Goal: Information Seeking & Learning: Find specific fact

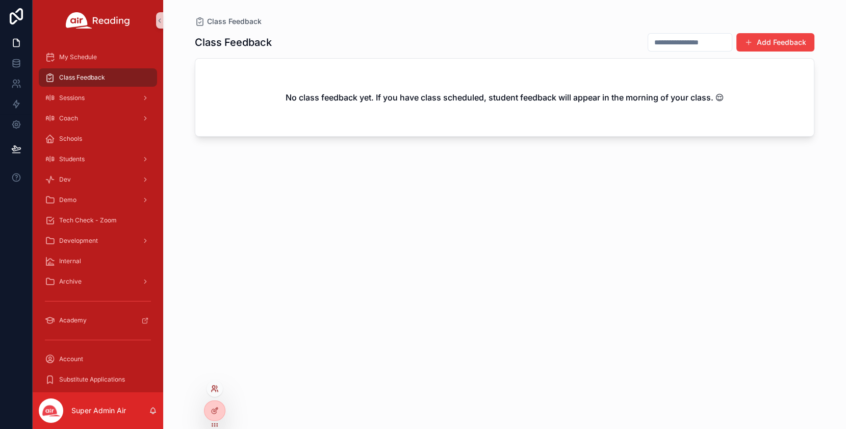
click at [216, 391] on icon at bounding box center [215, 389] width 8 height 8
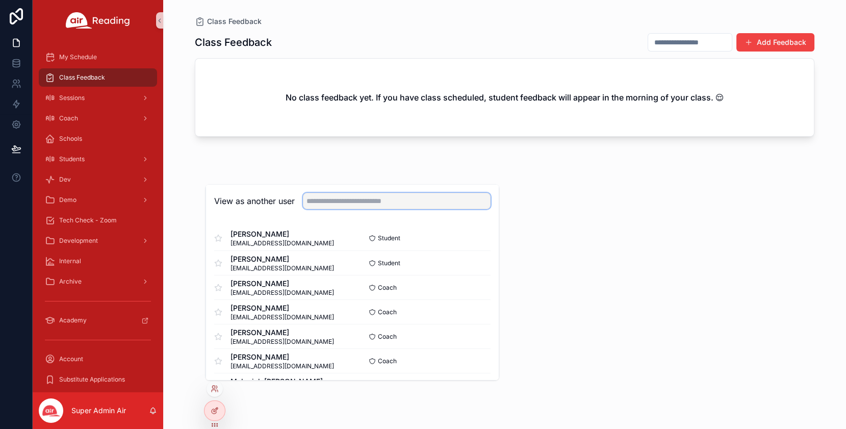
click at [333, 208] on input "text" at bounding box center [397, 201] width 188 height 16
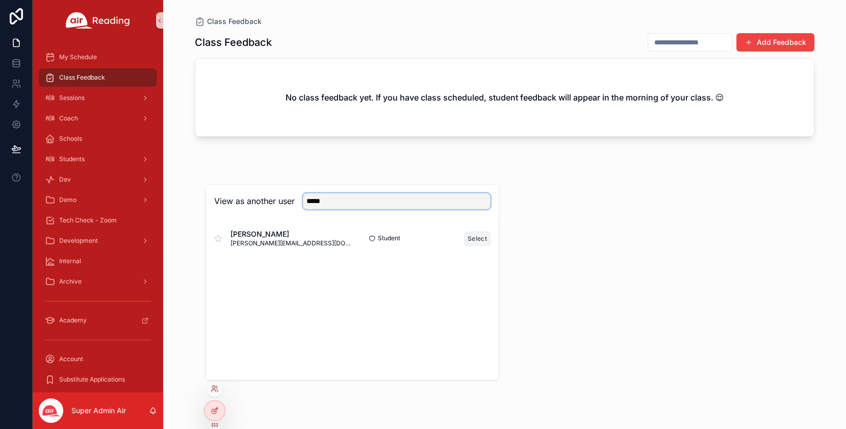
type input "*****"
click at [474, 238] on button "Select" at bounding box center [477, 238] width 27 height 15
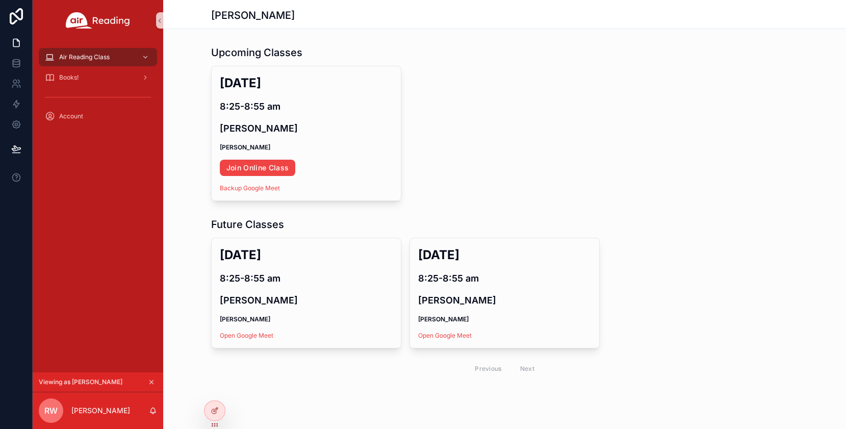
click at [671, 256] on div "Tue, Sep 30 8:25-8:55 am RICKY WHITE Ms Lo Open Google Meet Wed, Oct 1 8:25-8:5…" at bounding box center [505, 309] width 588 height 143
click at [682, 319] on div "Tue, Sep 30 8:25-8:55 am RICKY WHITE Ms Lo Open Google Meet Wed, Oct 1 8:25-8:5…" at bounding box center [505, 309] width 588 height 143
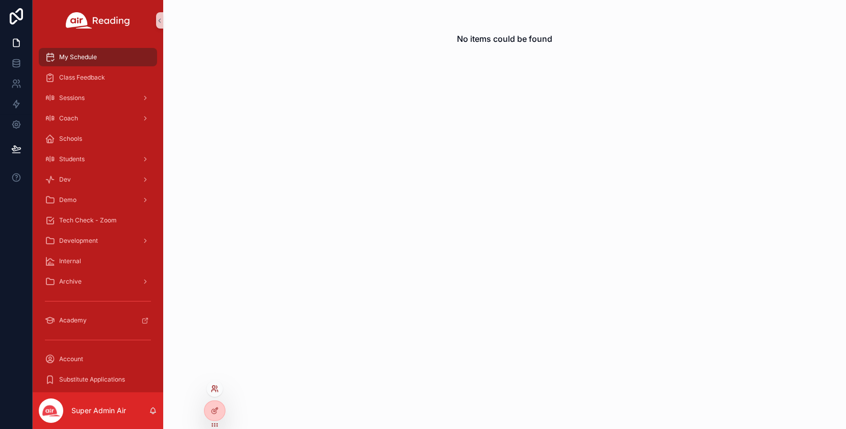
click at [213, 388] on icon at bounding box center [215, 389] width 8 height 8
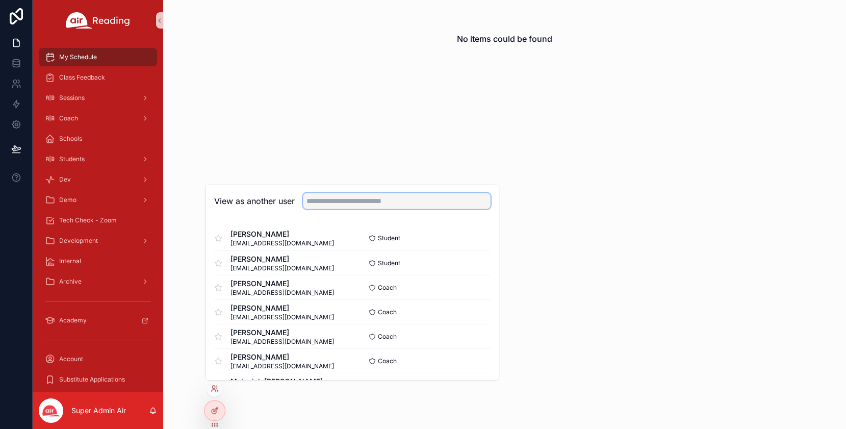
click at [326, 200] on input "text" at bounding box center [397, 201] width 188 height 16
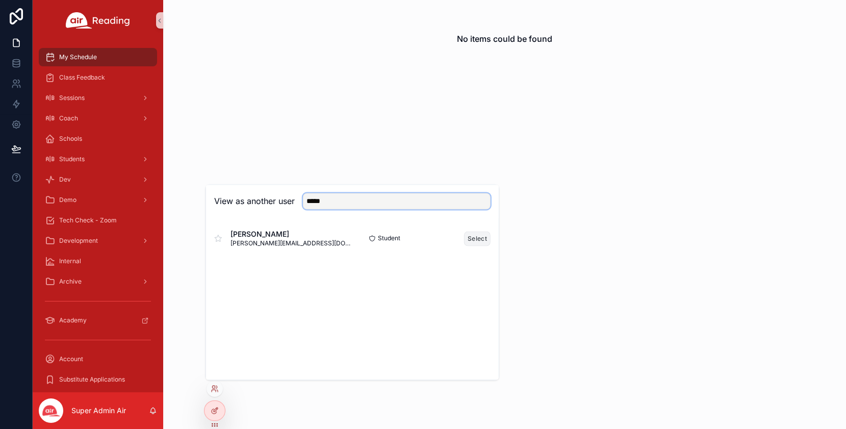
type input "*****"
click at [480, 237] on button "Select" at bounding box center [477, 238] width 27 height 15
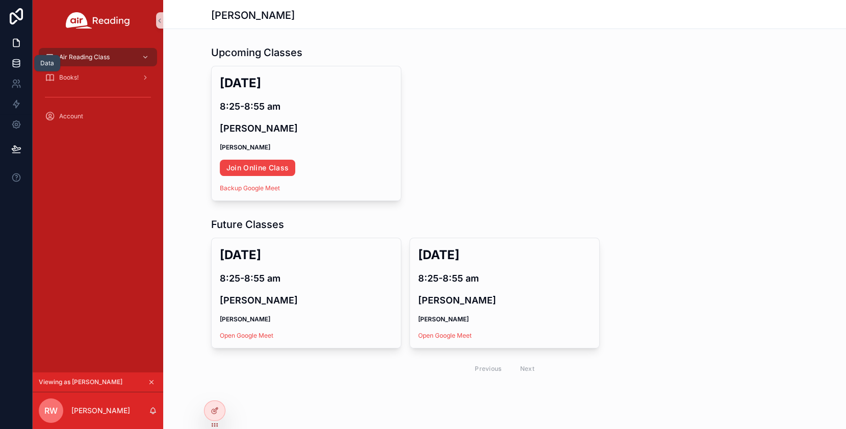
click at [18, 62] on icon at bounding box center [16, 61] width 7 height 3
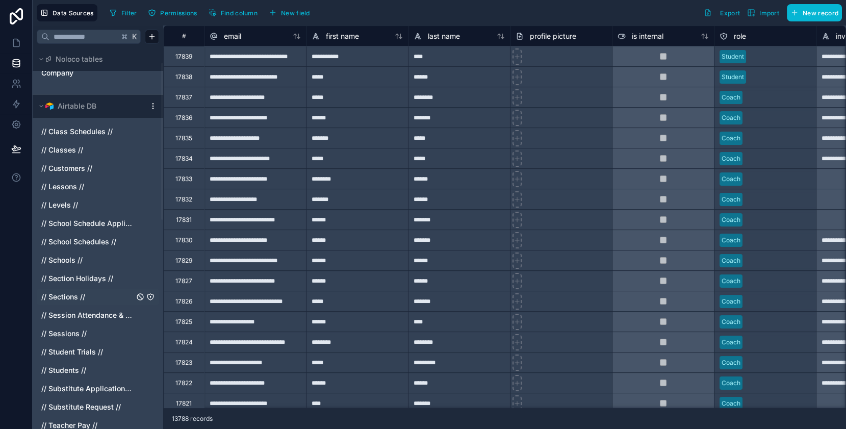
scroll to position [36, 0]
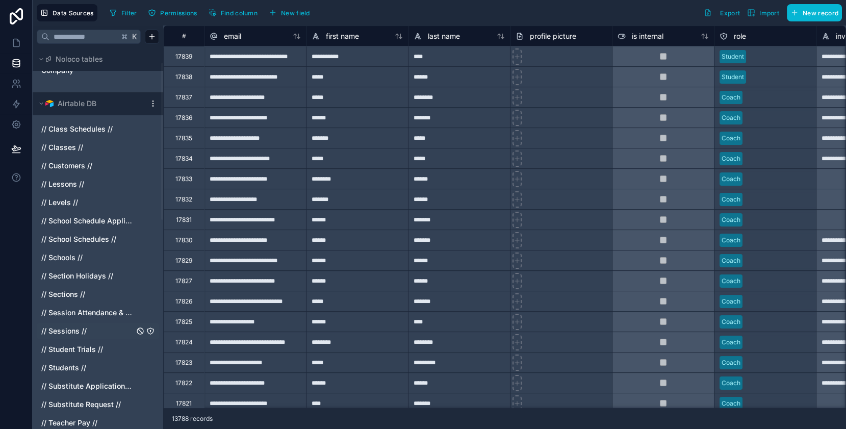
click at [69, 332] on span "// Sessions //" at bounding box center [63, 331] width 45 height 10
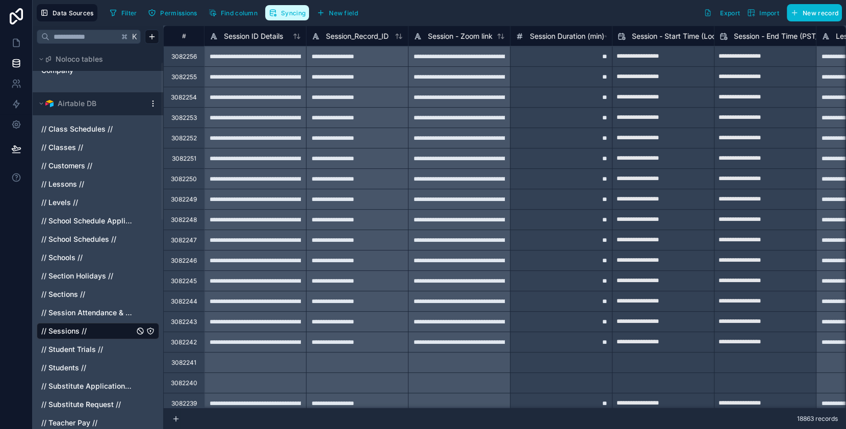
click at [287, 14] on span "Syncing" at bounding box center [293, 13] width 24 height 8
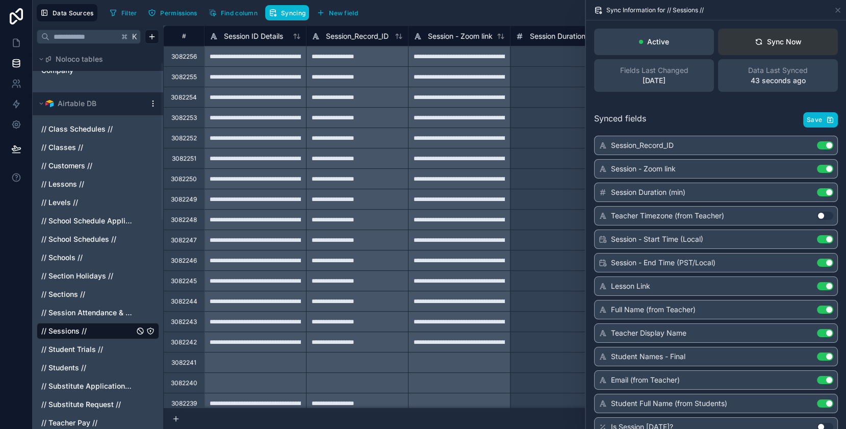
click at [785, 38] on div "Sync Now" at bounding box center [778, 42] width 47 height 10
click at [15, 46] on icon at bounding box center [16, 43] width 6 height 8
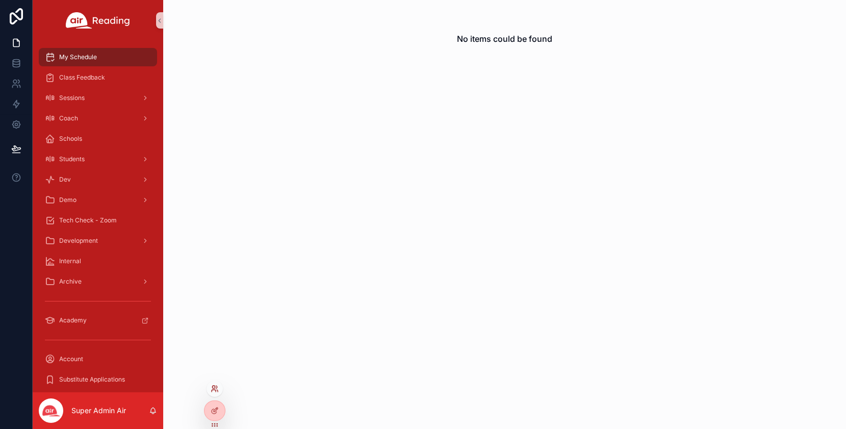
click at [216, 387] on icon at bounding box center [216, 387] width 1 height 3
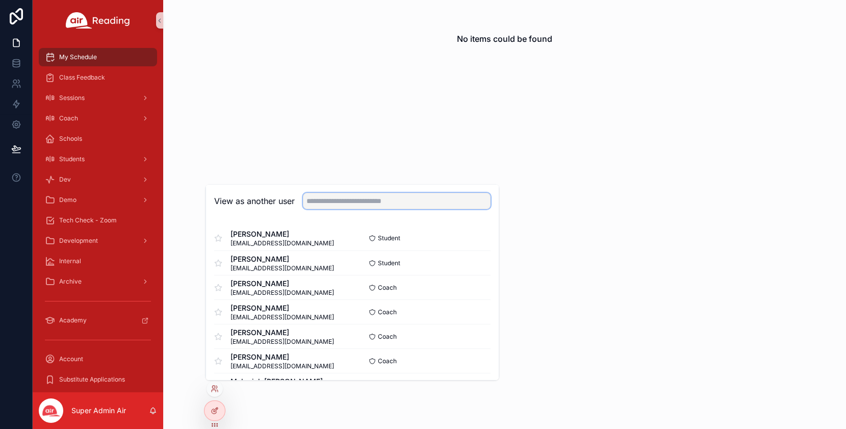
click at [338, 205] on input "text" at bounding box center [397, 201] width 188 height 16
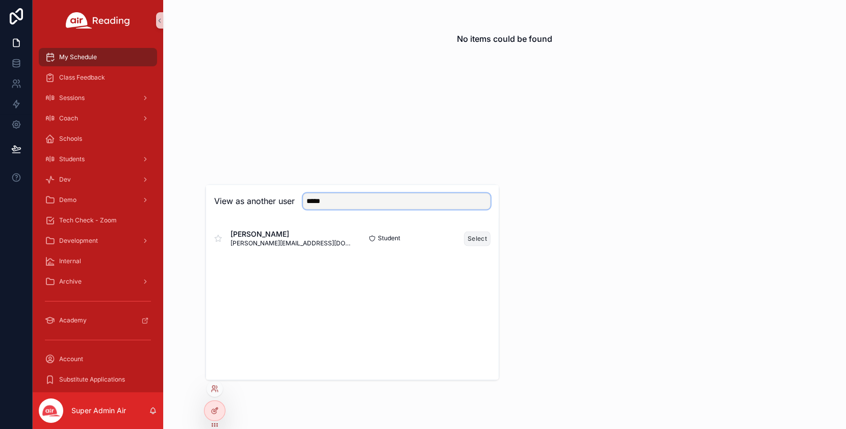
type input "*****"
click at [481, 241] on button "Select" at bounding box center [477, 238] width 27 height 15
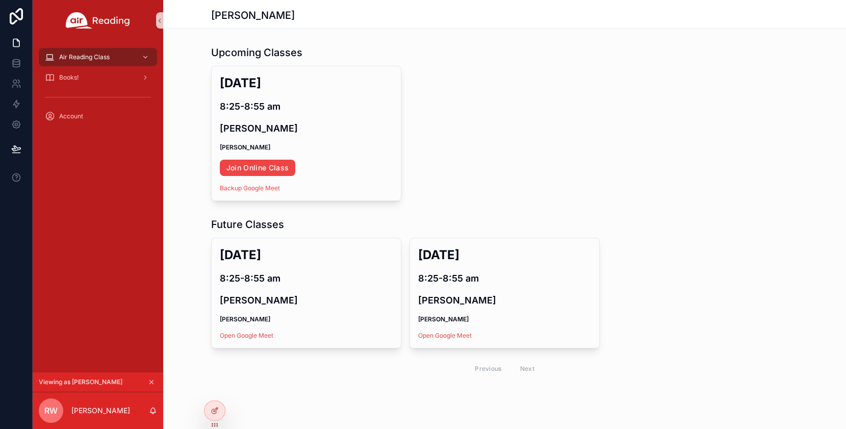
click at [648, 270] on div "[DATE] 8:25-8:55 am [PERSON_NAME] [PERSON_NAME] Open Google Meet [DATE] 8:25-8:…" at bounding box center [505, 309] width 588 height 143
click at [16, 63] on icon at bounding box center [16, 63] width 10 height 10
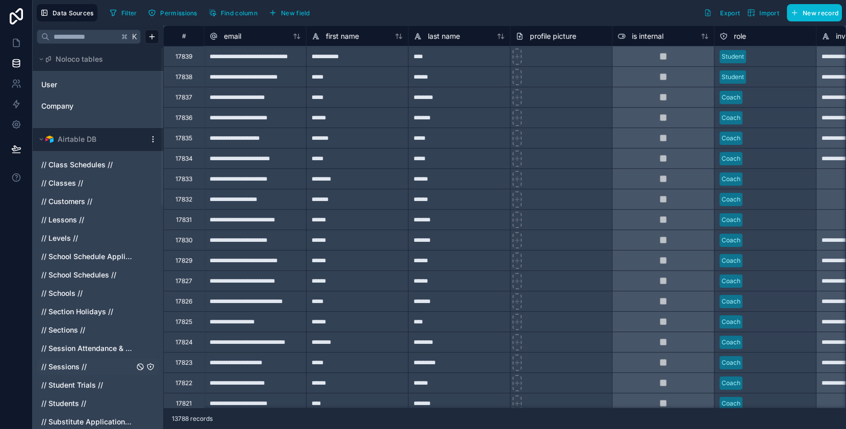
click at [65, 365] on span "// Sessions //" at bounding box center [63, 367] width 45 height 10
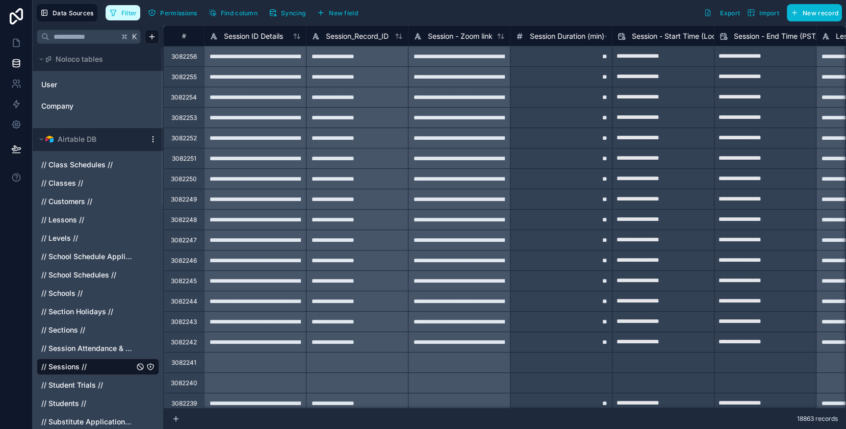
click at [126, 13] on span "Filter" at bounding box center [129, 13] width 16 height 8
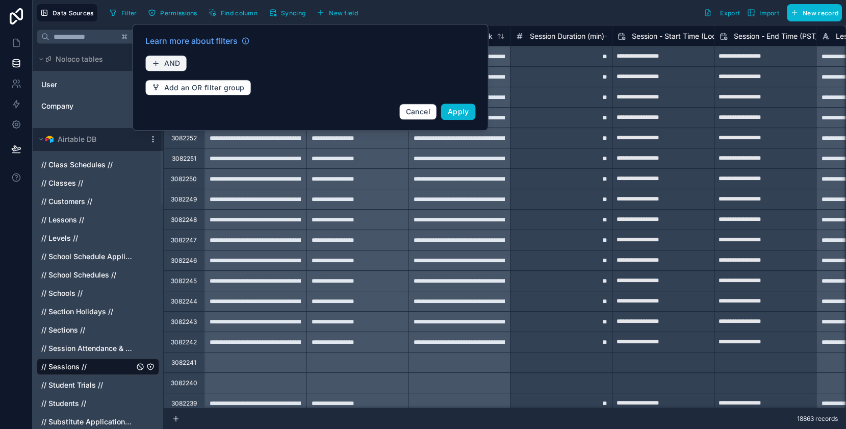
click at [176, 65] on span "AND" at bounding box center [172, 63] width 16 height 9
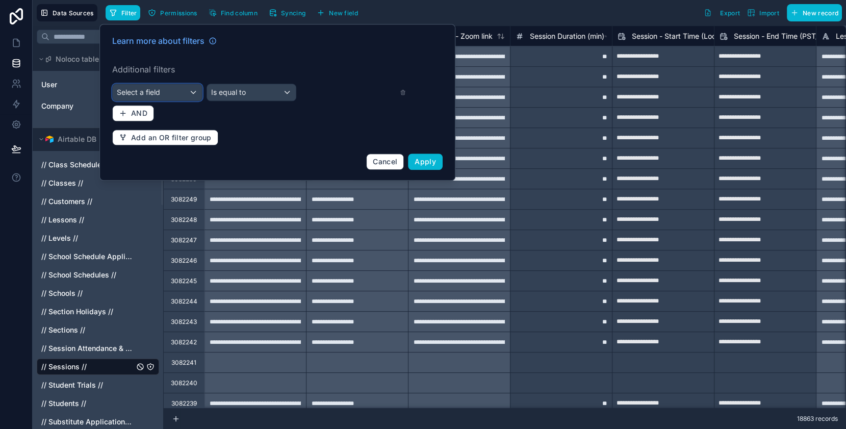
click at [192, 94] on div "Select a field" at bounding box center [157, 92] width 89 height 16
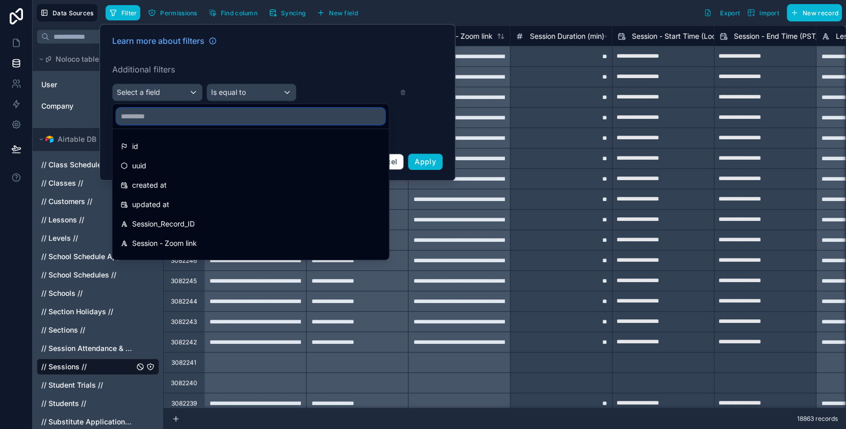
click at [195, 114] on input "text" at bounding box center [251, 116] width 268 height 16
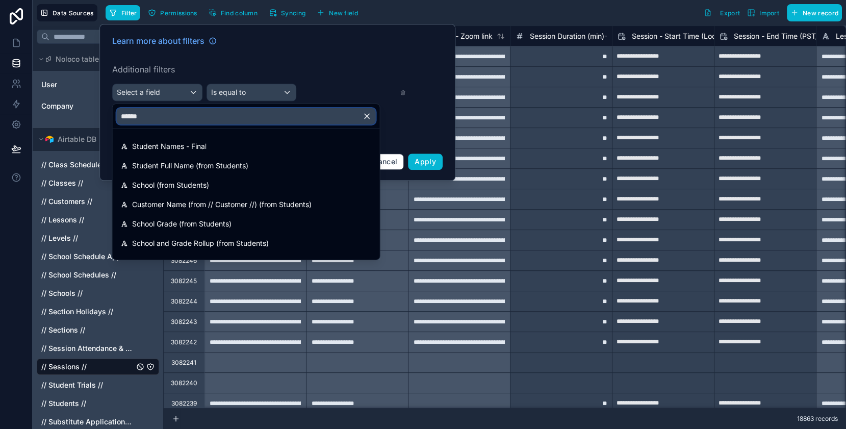
type input "*******"
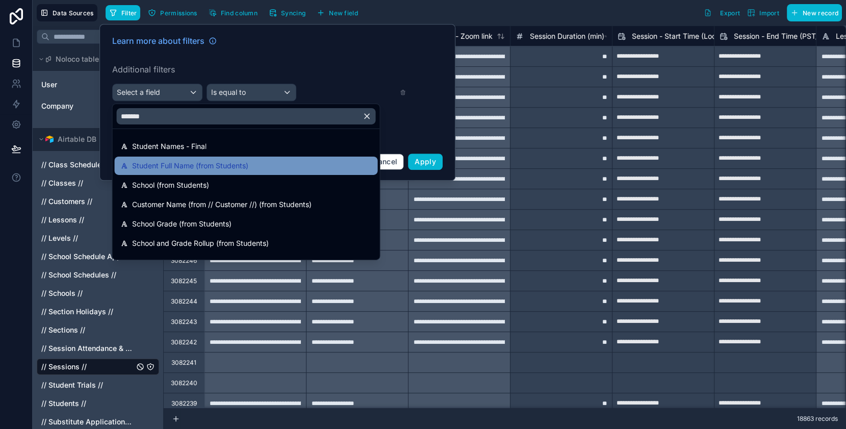
click at [173, 167] on span "Student Full Name (from Students)" at bounding box center [190, 166] width 116 height 12
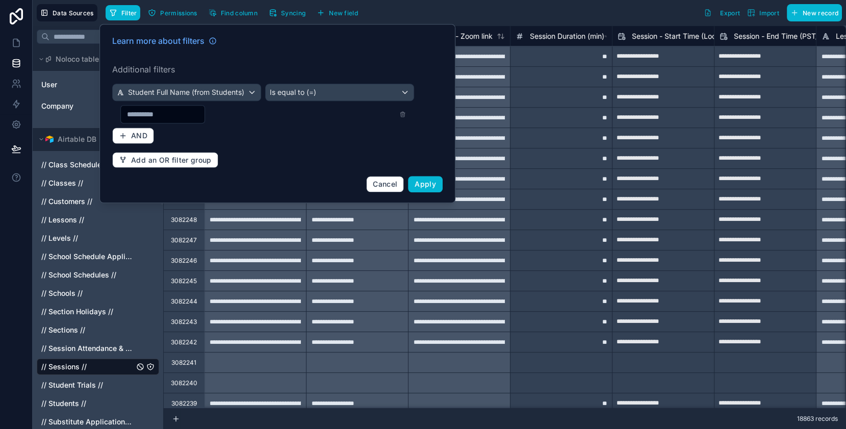
click at [193, 116] on input "text" at bounding box center [163, 114] width 84 height 14
type input "*"
paste input "**********"
type input "**********"
click at [425, 186] on span "Apply" at bounding box center [425, 184] width 21 height 9
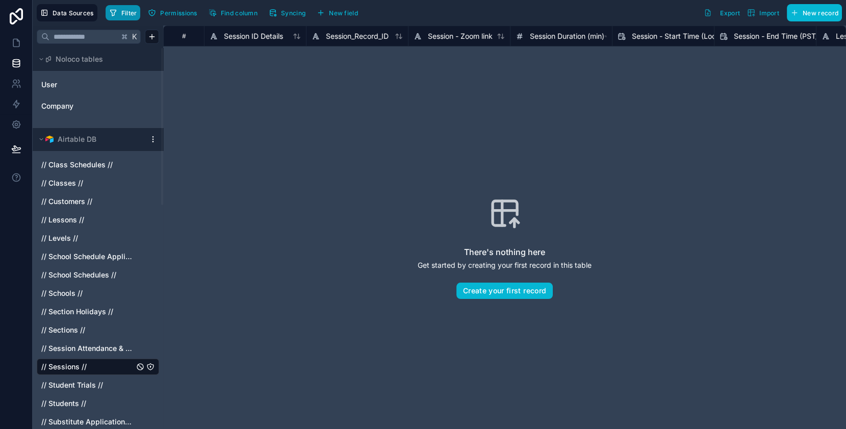
click at [123, 13] on span "Filter" at bounding box center [129, 13] width 16 height 8
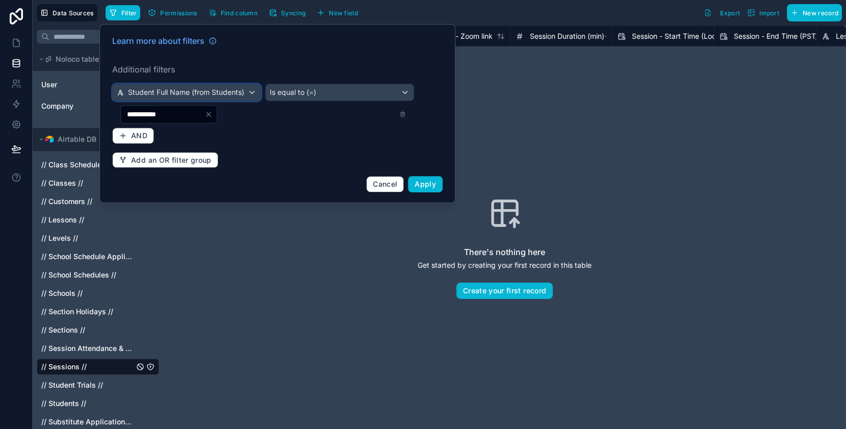
click at [250, 92] on div "Student Full Name (from Students)" at bounding box center [187, 92] width 148 height 16
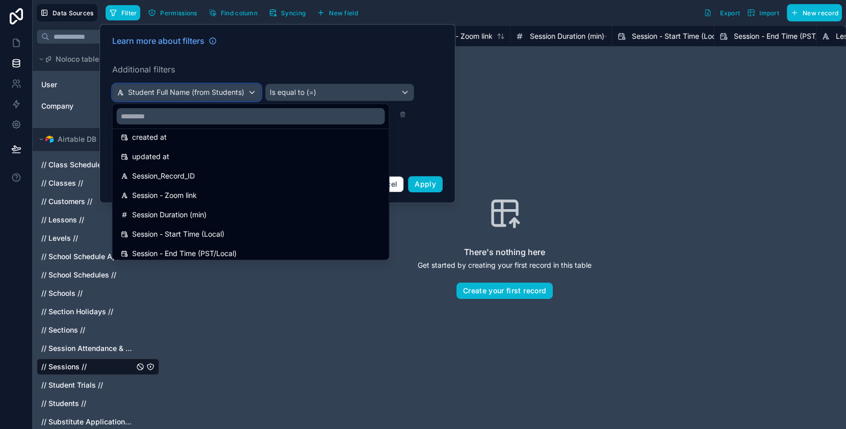
scroll to position [3, 0]
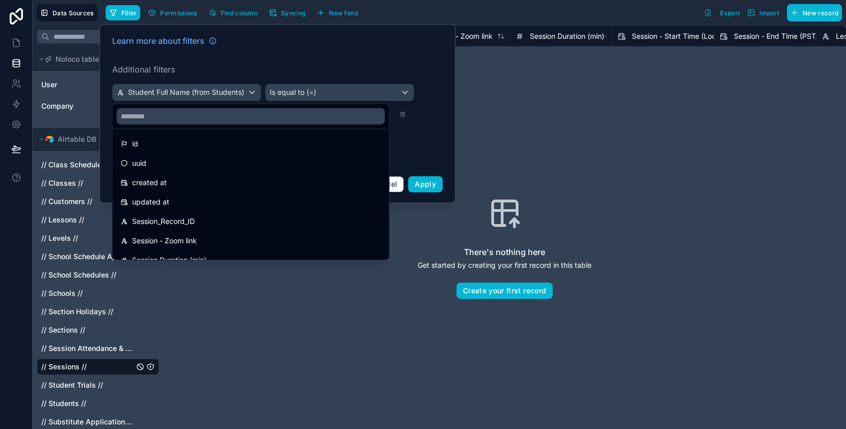
click at [431, 138] on div at bounding box center [277, 113] width 356 height 179
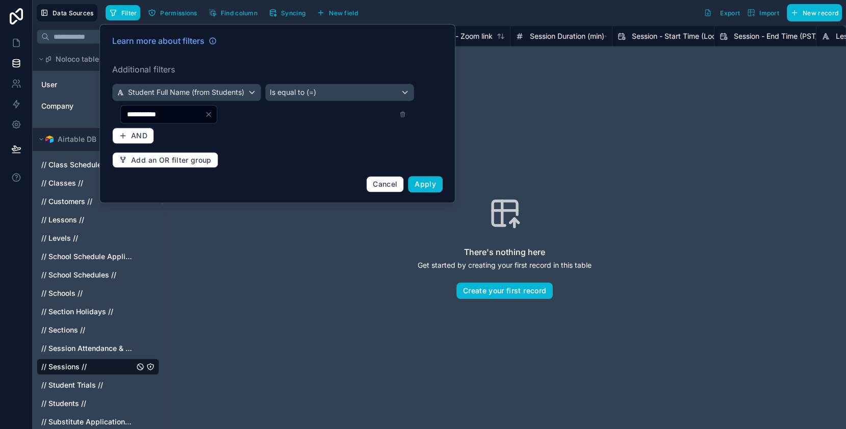
click at [197, 118] on input "**********" at bounding box center [163, 114] width 84 height 14
type input "*****"
click at [353, 131] on div "Learn more about filters Additional filters Student Full Name (from Students) I…" at bounding box center [277, 114] width 343 height 170
click at [428, 187] on button "Apply" at bounding box center [425, 184] width 35 height 16
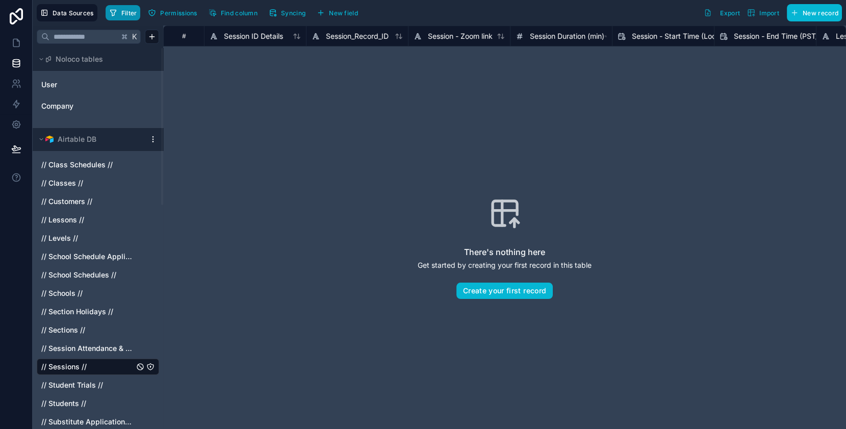
click at [127, 16] on button "Filter" at bounding box center [123, 12] width 35 height 15
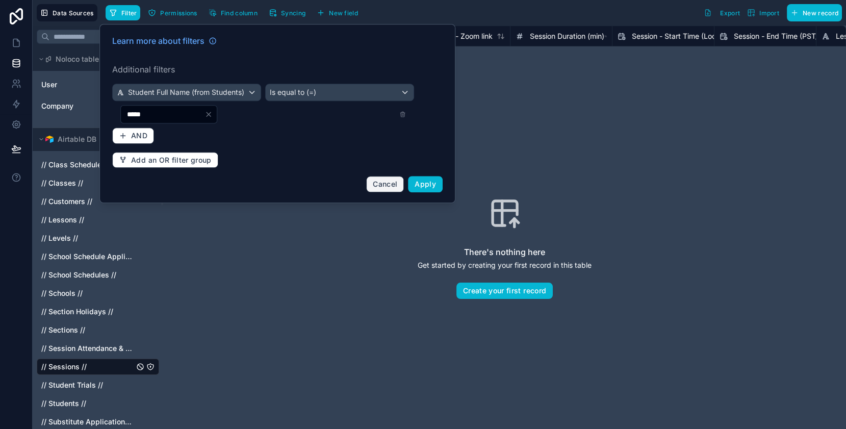
click at [388, 185] on span "Cancel" at bounding box center [385, 184] width 24 height 9
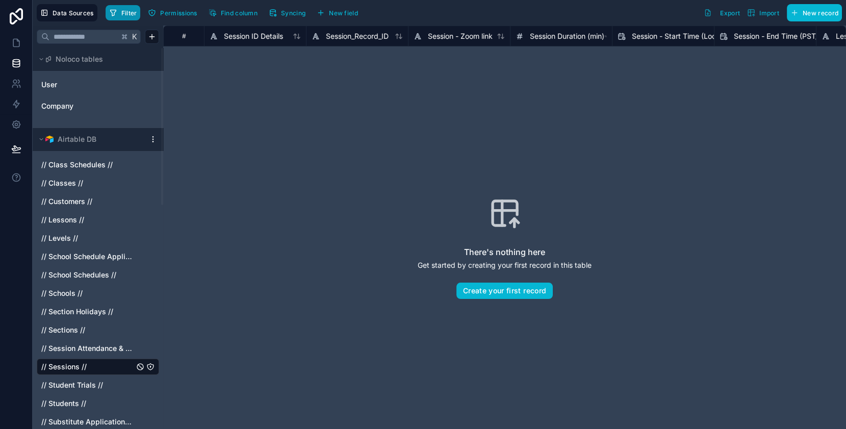
click at [121, 13] on span "Filter" at bounding box center [129, 13] width 16 height 8
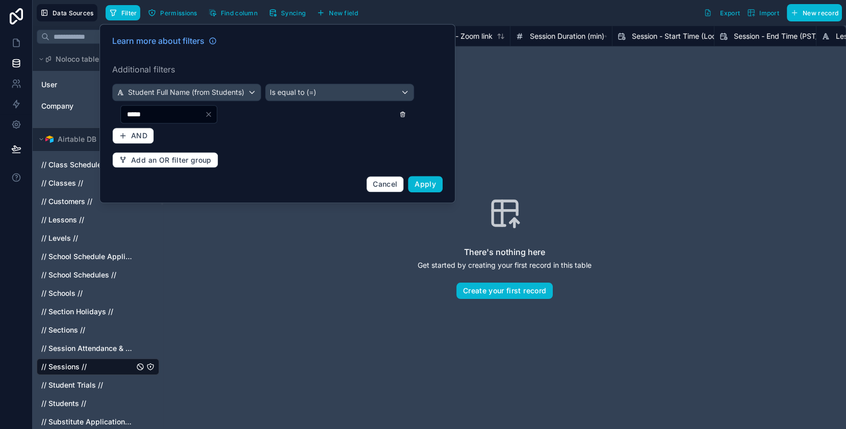
click at [405, 116] on icon at bounding box center [402, 114] width 7 height 7
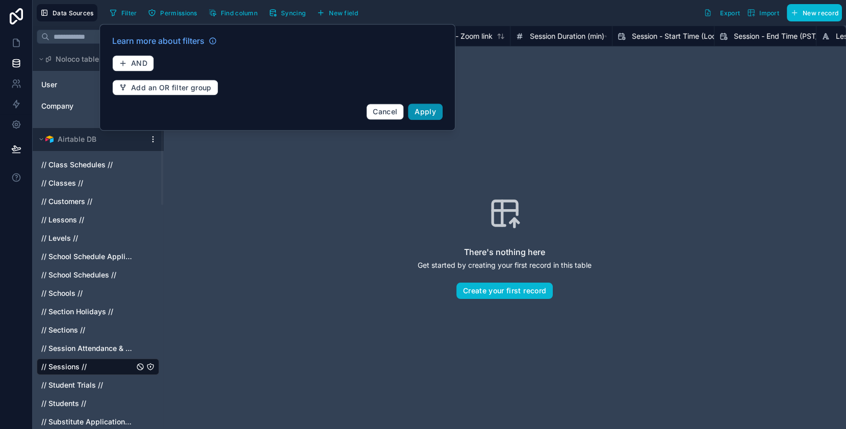
click at [432, 114] on span "Apply" at bounding box center [425, 111] width 21 height 9
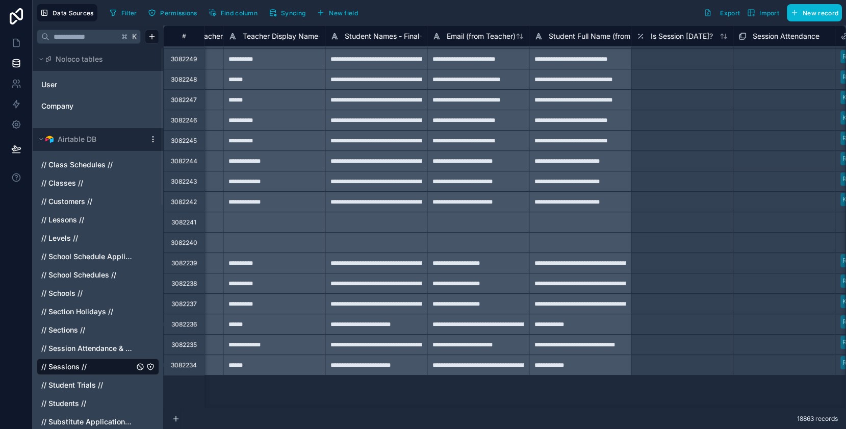
scroll to position [0, 797]
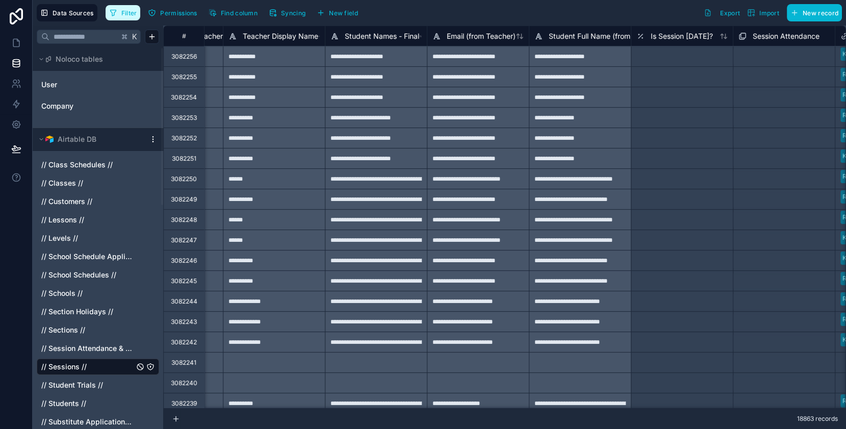
click at [118, 14] on button "Filter" at bounding box center [123, 12] width 35 height 15
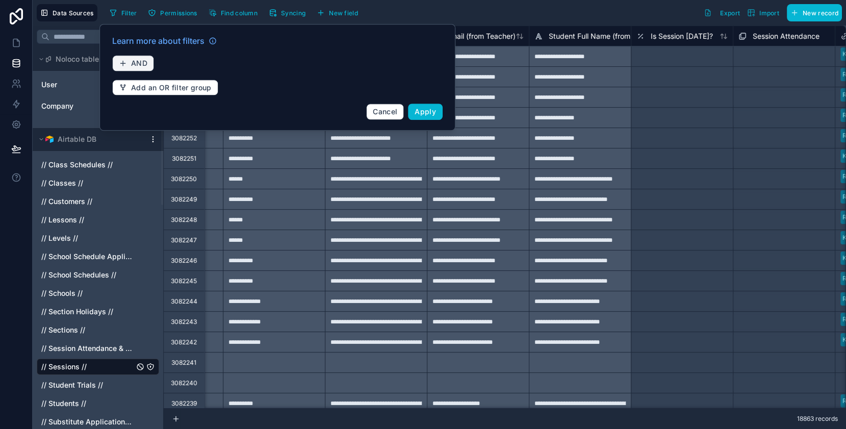
click at [141, 63] on span "AND" at bounding box center [139, 63] width 16 height 9
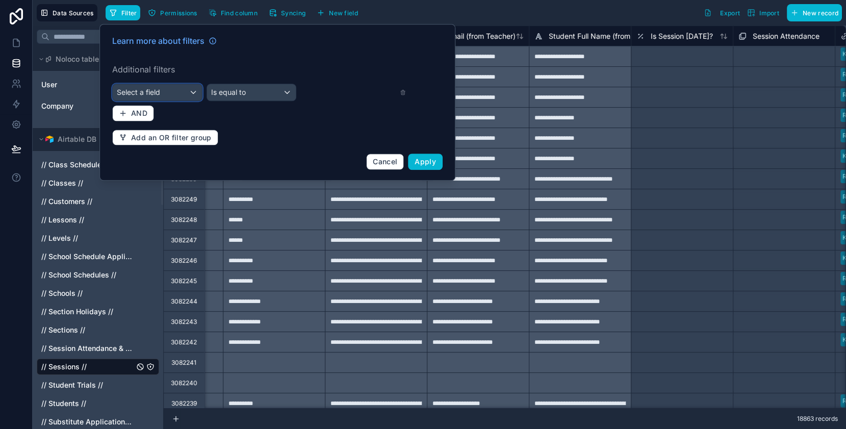
click at [194, 94] on div "Select a field" at bounding box center [157, 92] width 89 height 16
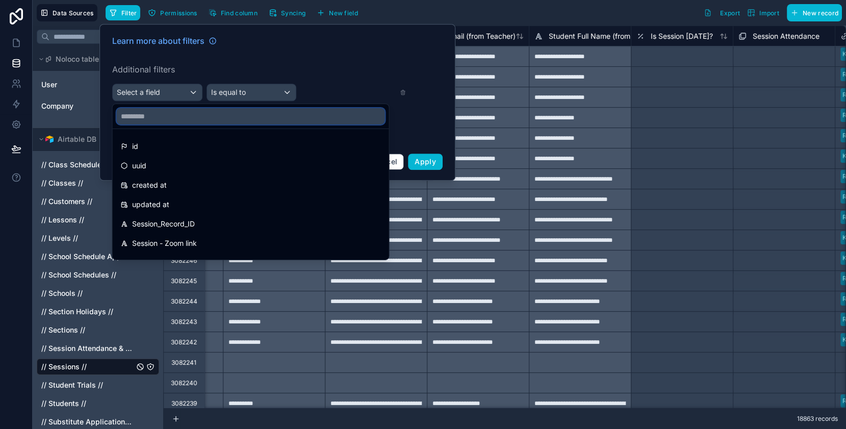
click at [185, 117] on input "text" at bounding box center [251, 116] width 268 height 16
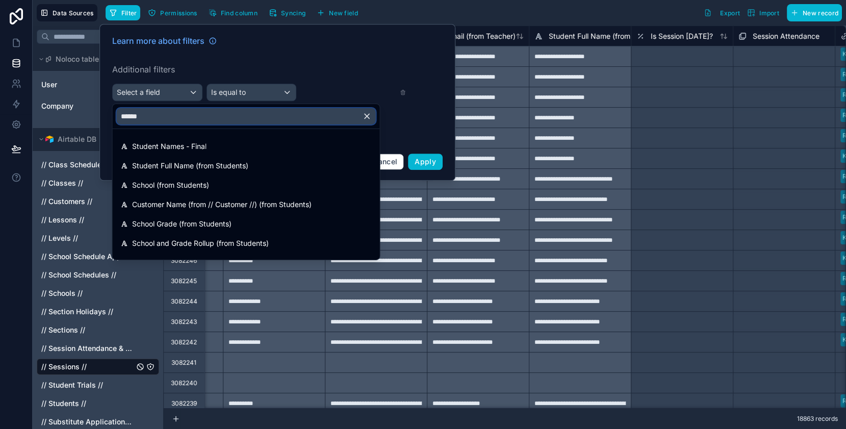
type input "*******"
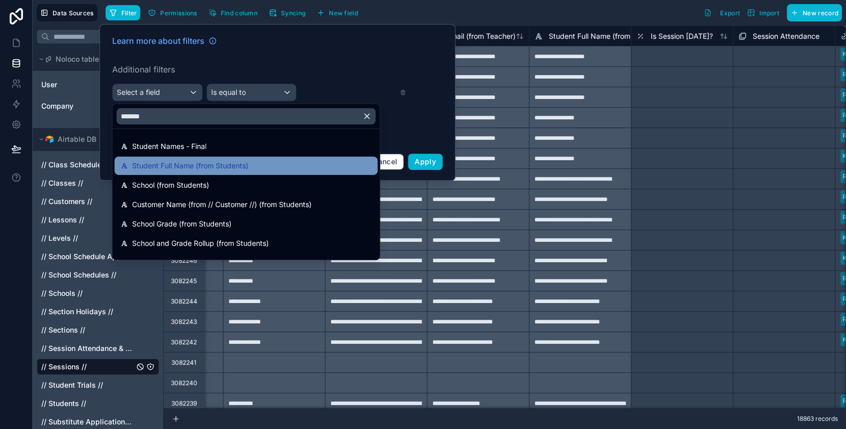
click at [177, 168] on span "Student Full Name (from Students)" at bounding box center [190, 166] width 116 height 12
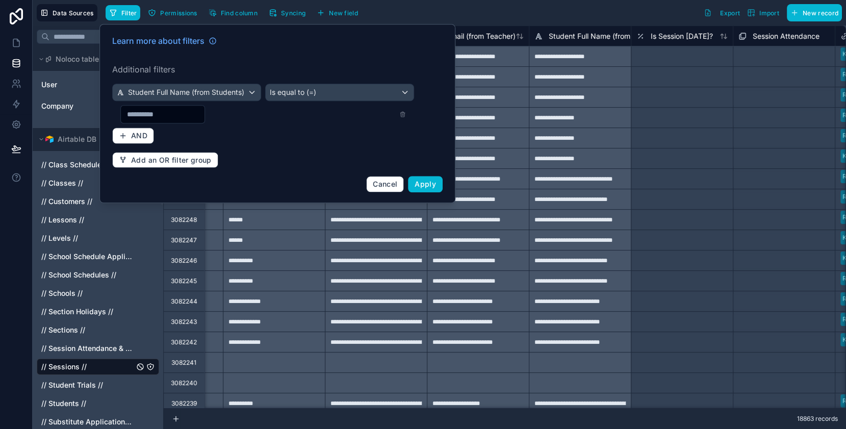
click at [189, 115] on input "text" at bounding box center [163, 114] width 84 height 14
paste input "**********"
click at [127, 113] on input "**********" at bounding box center [163, 114] width 84 height 14
type input "**********"
click at [303, 138] on div "**********" at bounding box center [277, 114] width 343 height 170
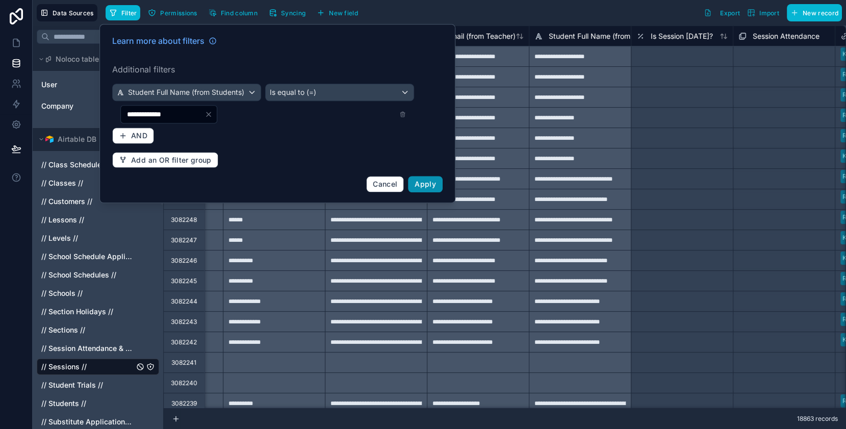
click at [430, 185] on span "Apply" at bounding box center [425, 184] width 21 height 9
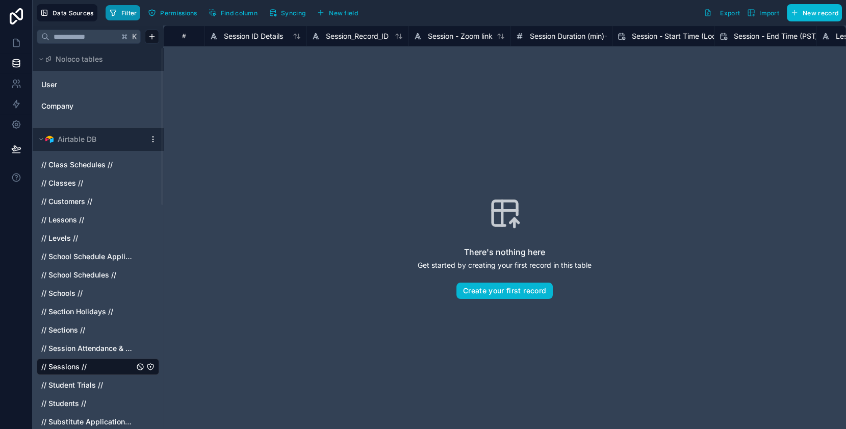
click at [124, 15] on span "Filter" at bounding box center [129, 13] width 16 height 8
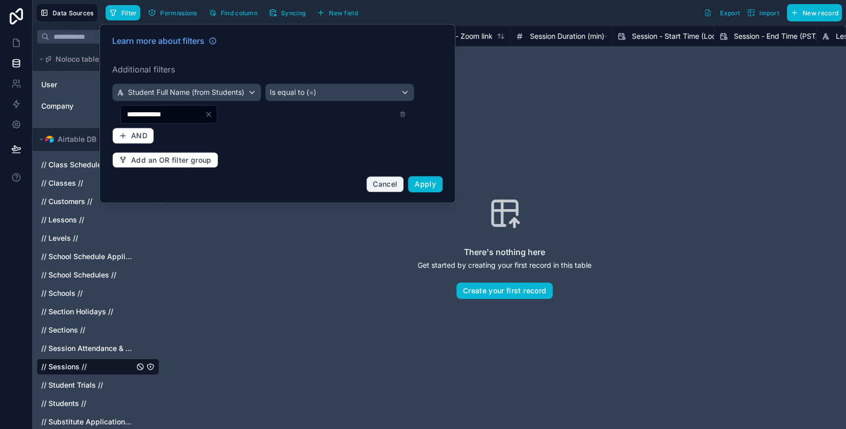
click at [386, 184] on span "Cancel" at bounding box center [385, 184] width 24 height 9
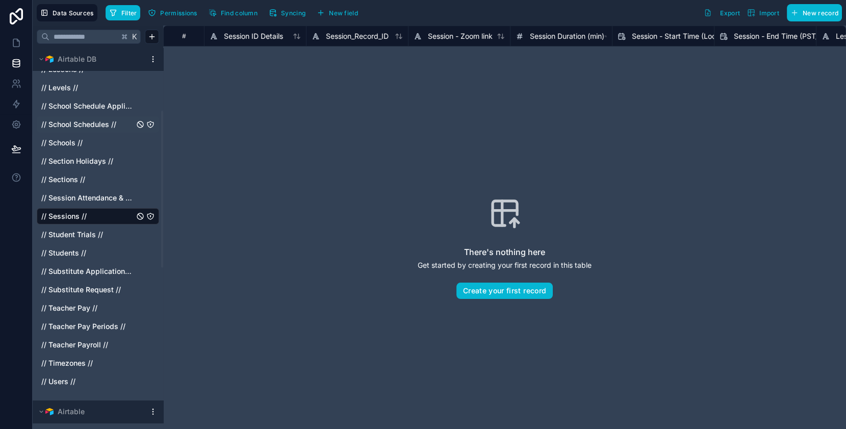
scroll to position [156, 0]
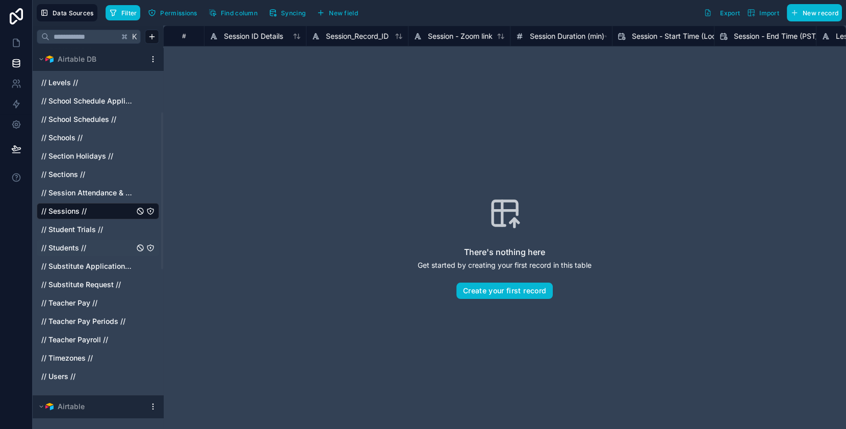
click at [72, 249] on span "// Students //" at bounding box center [63, 248] width 45 height 10
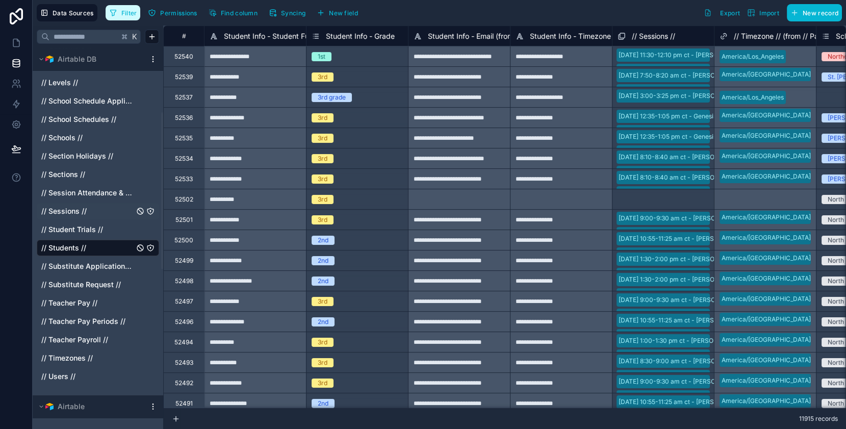
click at [129, 15] on span "Filter" at bounding box center [129, 13] width 16 height 8
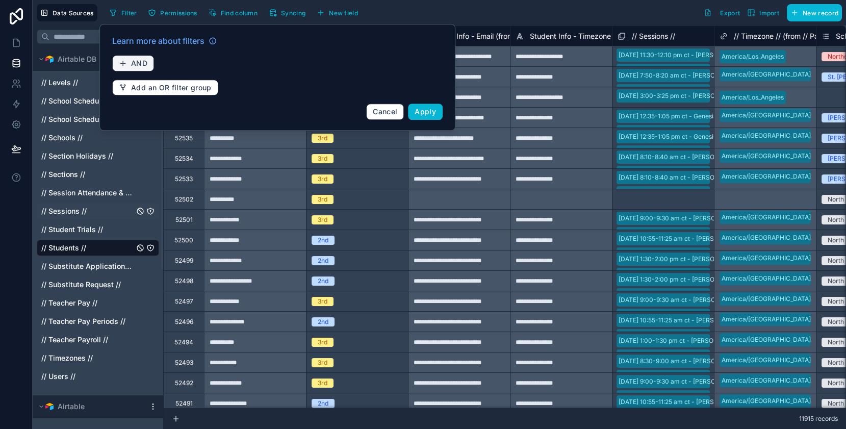
click at [140, 59] on span "AND" at bounding box center [139, 63] width 16 height 9
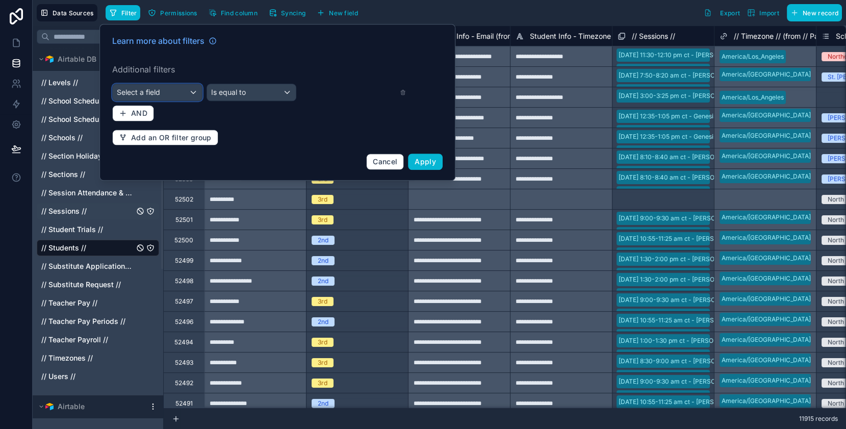
click at [192, 93] on div "Select a field" at bounding box center [157, 92] width 89 height 16
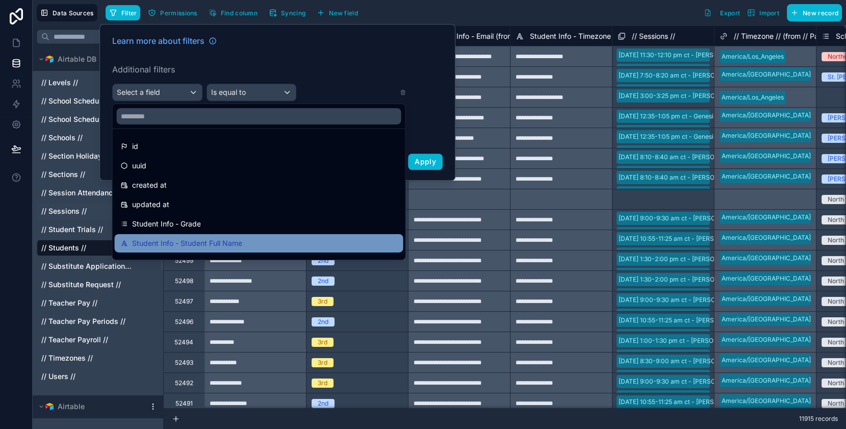
click at [214, 243] on span "Student Info - Student Full Name" at bounding box center [187, 243] width 110 height 12
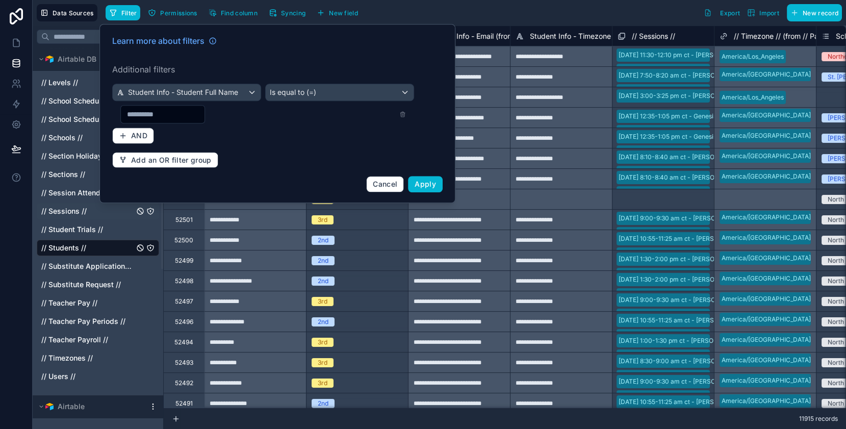
click at [194, 115] on input "text" at bounding box center [163, 114] width 84 height 14
type input "*"
type input "*****"
click at [432, 182] on span "Apply" at bounding box center [425, 184] width 21 height 9
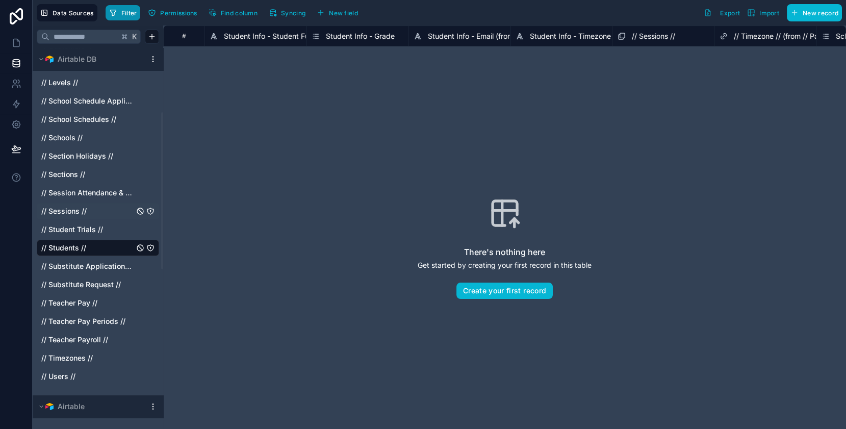
click at [124, 10] on span "Filter" at bounding box center [129, 13] width 16 height 8
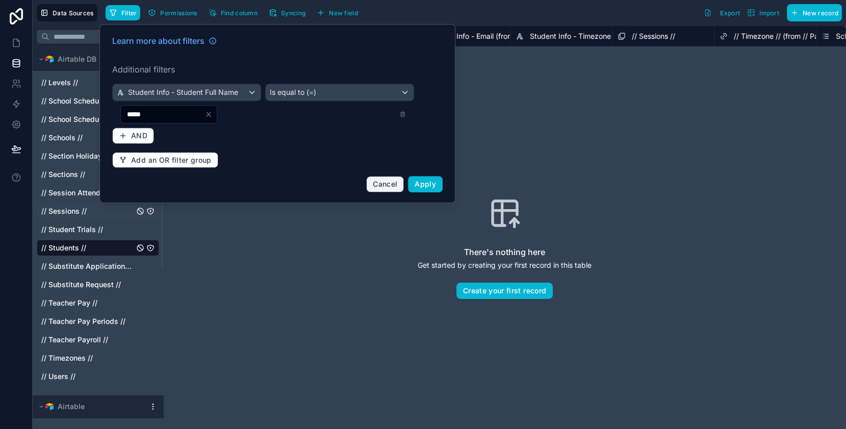
click at [383, 185] on span "Cancel" at bounding box center [385, 184] width 24 height 9
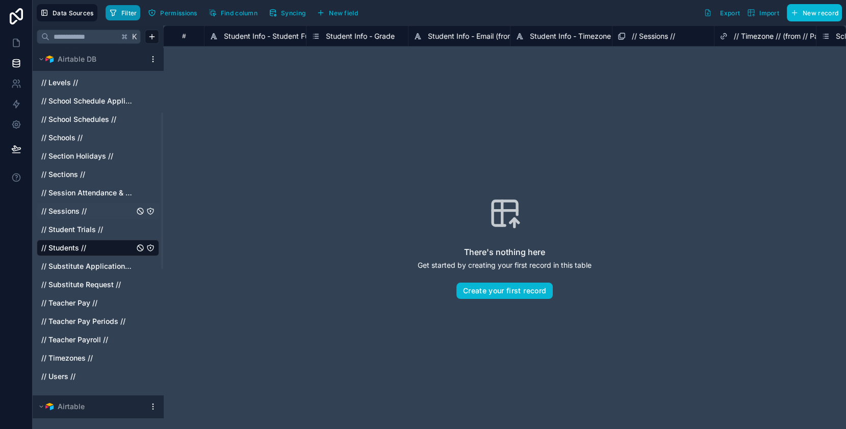
click at [127, 13] on span "Filter" at bounding box center [129, 13] width 16 height 8
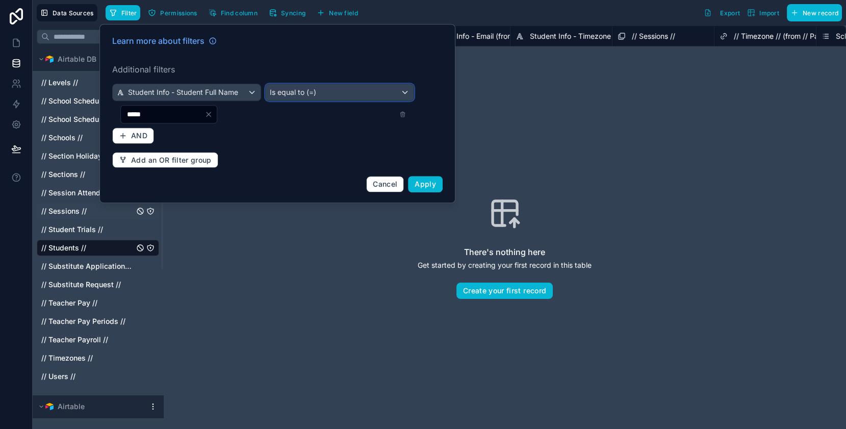
click at [406, 92] on div "Is equal to (=)" at bounding box center [340, 92] width 148 height 16
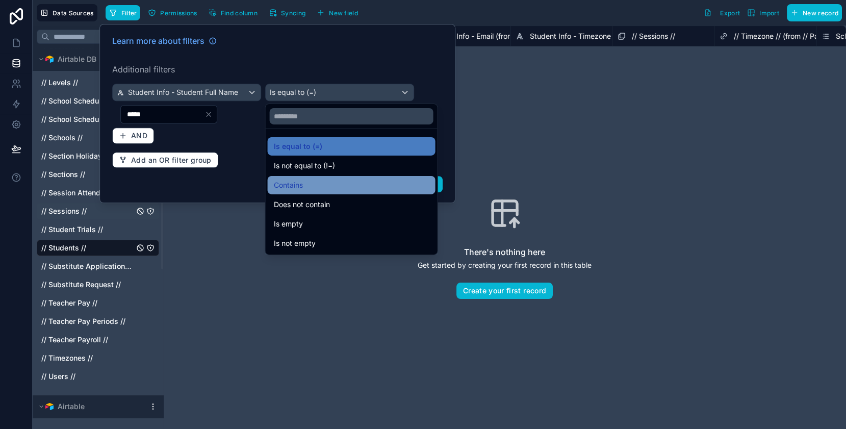
click at [301, 189] on span "Contains" at bounding box center [288, 185] width 29 height 12
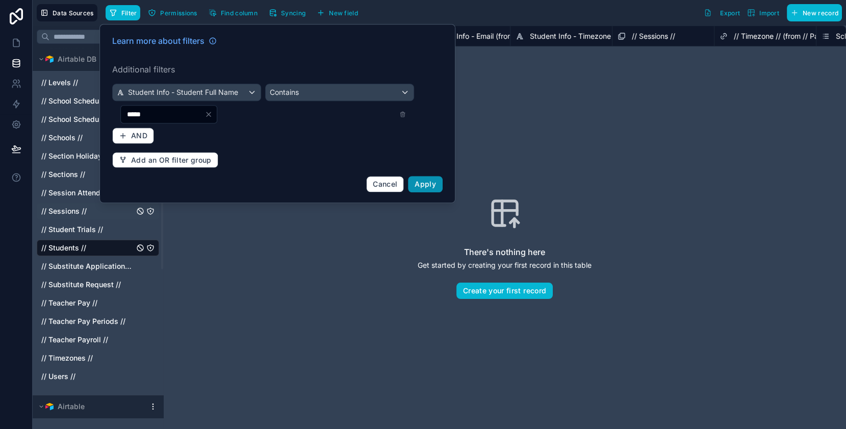
click at [431, 186] on span "Apply" at bounding box center [425, 184] width 21 height 9
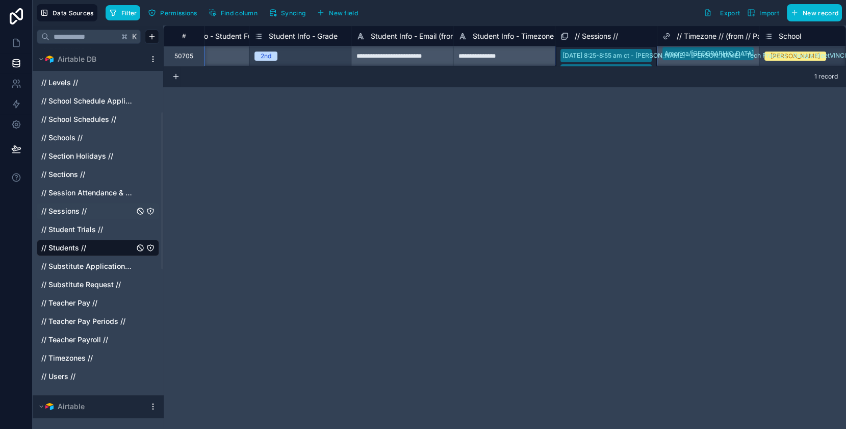
scroll to position [1, 0]
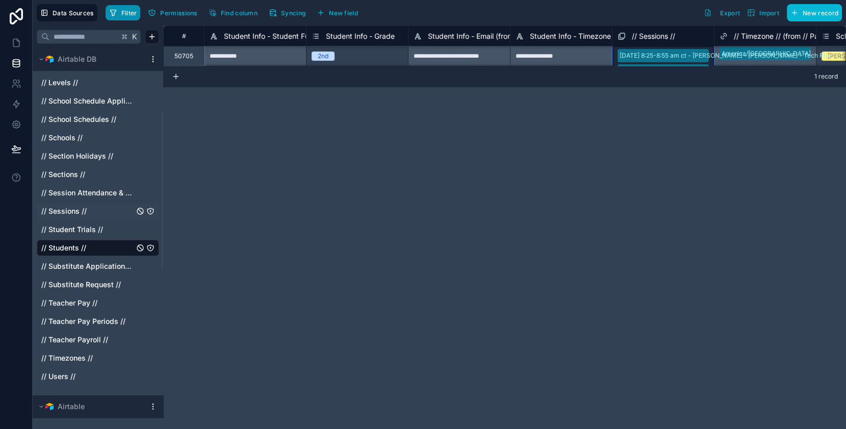
click at [128, 14] on span "Filter" at bounding box center [129, 13] width 16 height 8
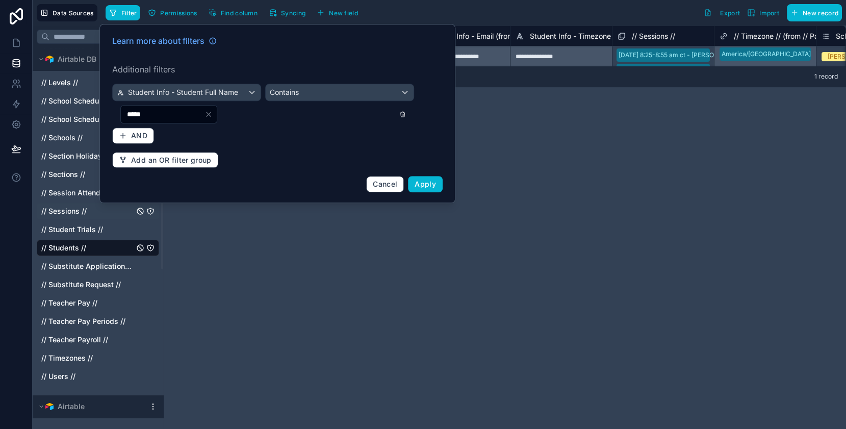
click at [403, 115] on icon at bounding box center [402, 114] width 7 height 7
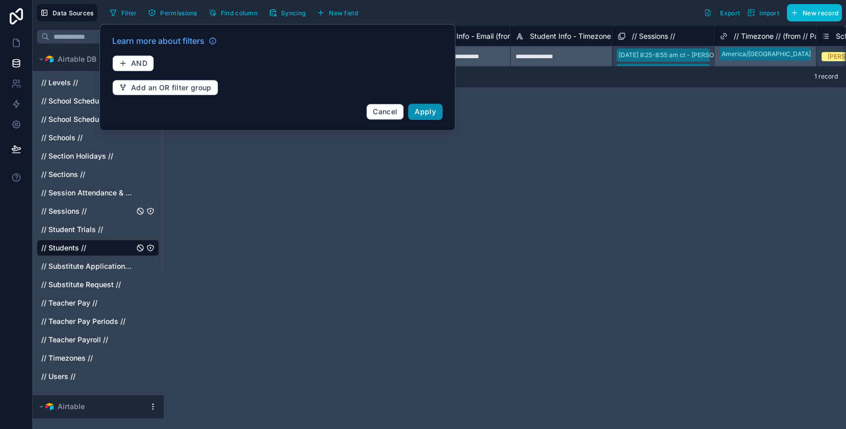
click at [428, 111] on span "Apply" at bounding box center [425, 111] width 21 height 9
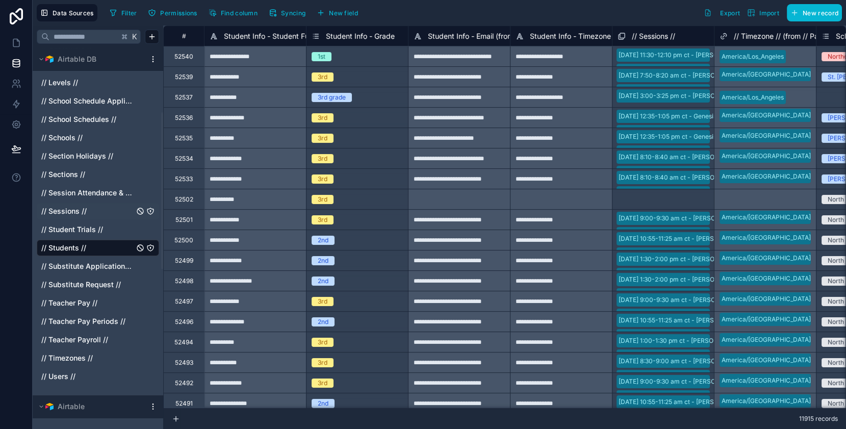
click at [73, 211] on span "// Sessions //" at bounding box center [63, 211] width 45 height 10
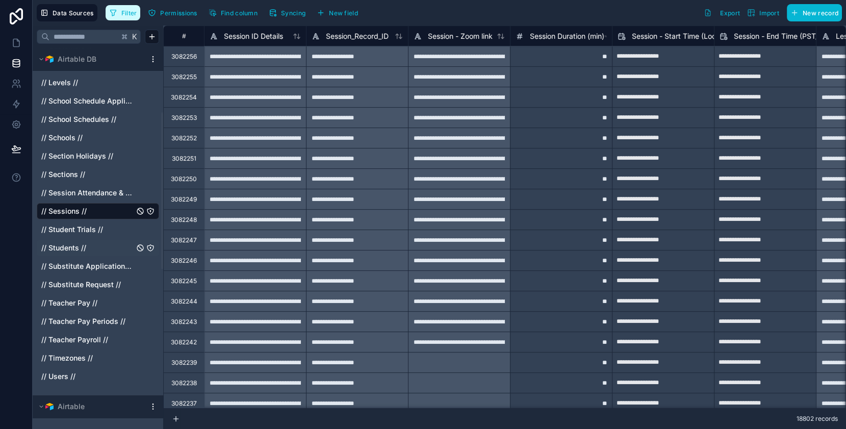
click at [125, 15] on span "Filter" at bounding box center [129, 13] width 16 height 8
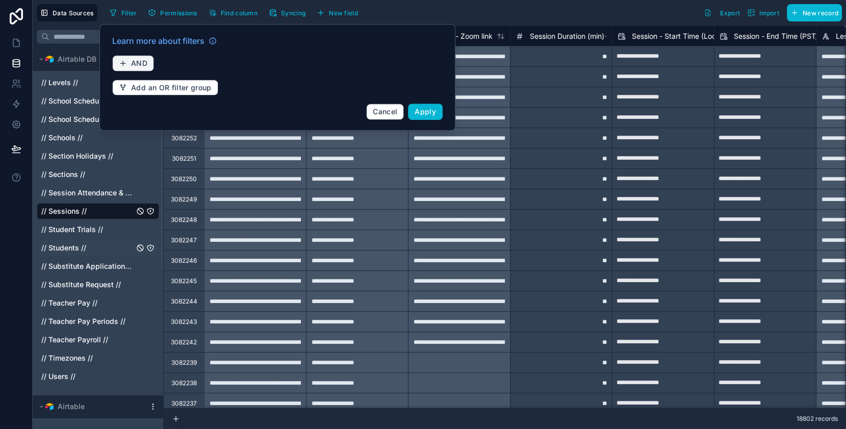
click at [135, 61] on span "AND" at bounding box center [139, 63] width 16 height 9
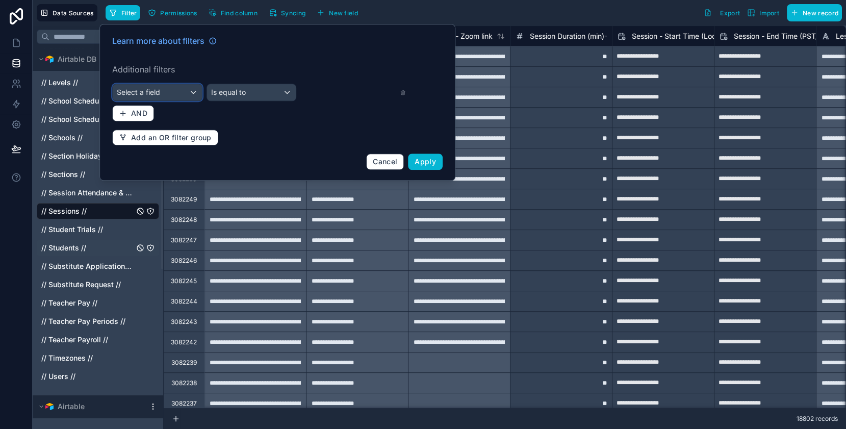
click at [194, 92] on div "Select a field" at bounding box center [157, 92] width 89 height 16
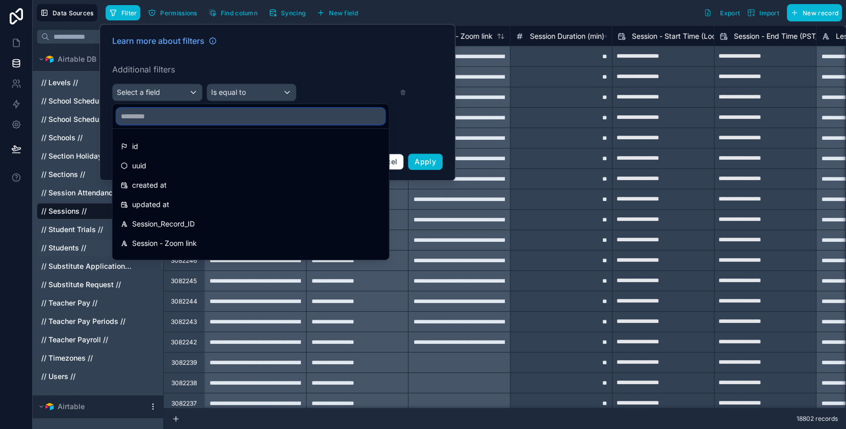
click at [200, 122] on input "text" at bounding box center [251, 116] width 268 height 16
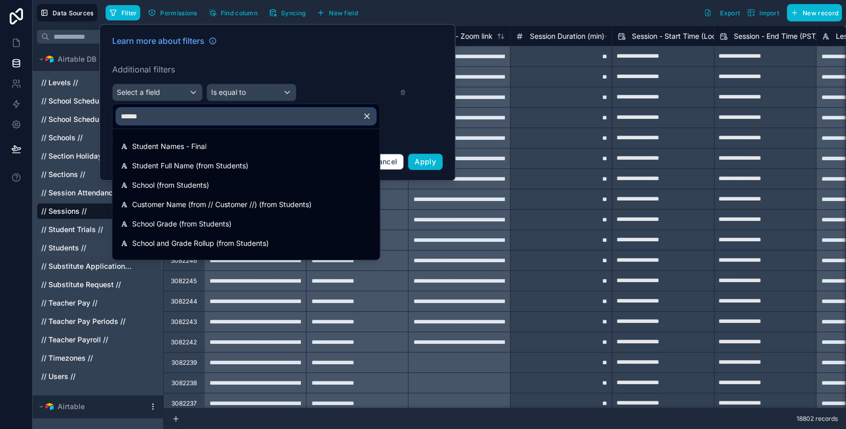
type input "*******"
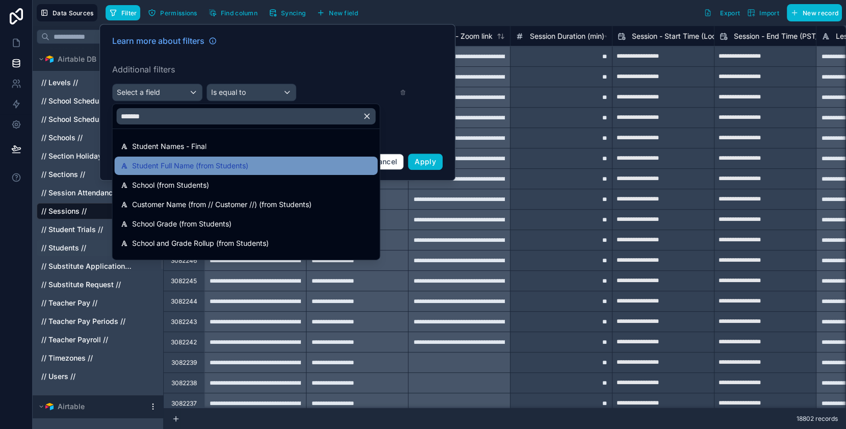
click at [182, 167] on span "Student Full Name (from Students)" at bounding box center [190, 166] width 116 height 12
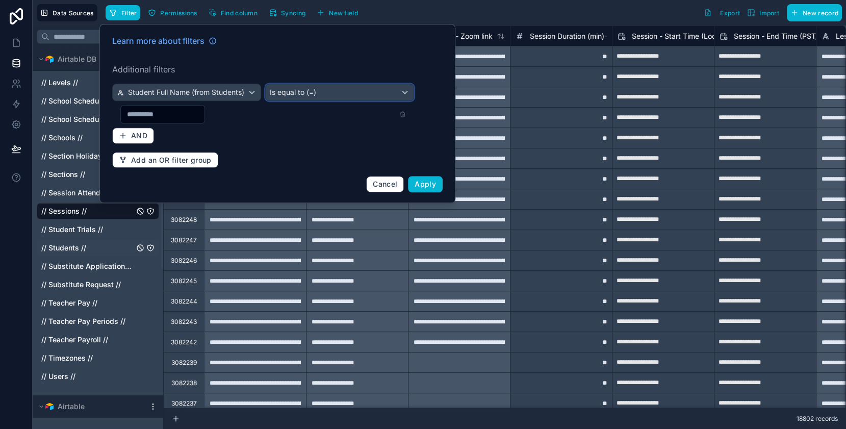
click at [408, 93] on div "Is equal to (=)" at bounding box center [340, 92] width 148 height 16
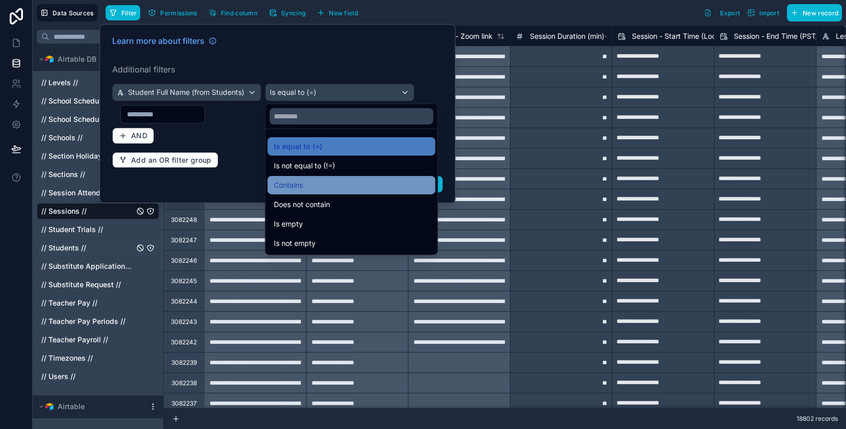
click at [299, 188] on span "Contains" at bounding box center [288, 185] width 29 height 12
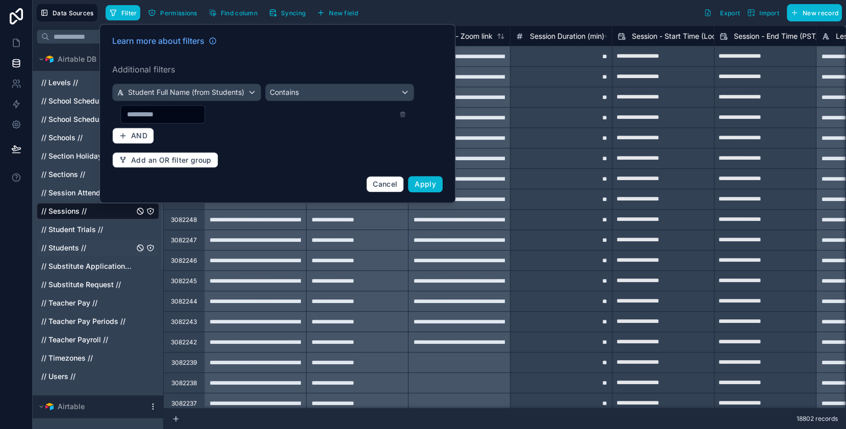
click at [173, 115] on input "text" at bounding box center [163, 114] width 84 height 14
type input "*****"
click at [432, 183] on span "Apply" at bounding box center [425, 184] width 21 height 9
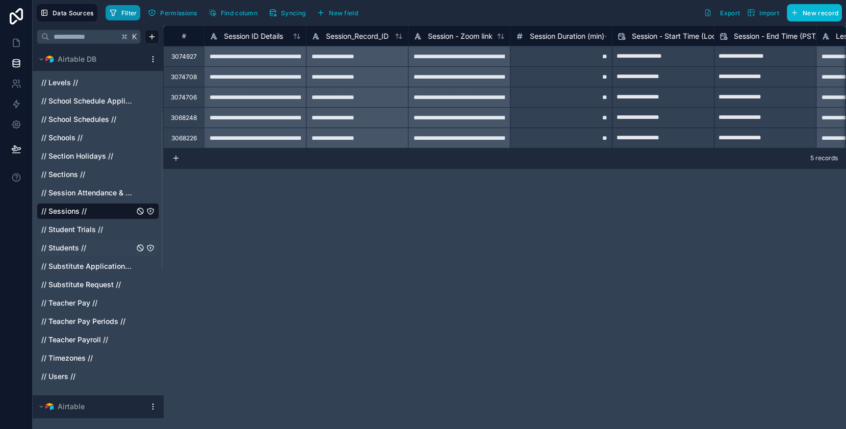
click at [128, 12] on span "Filter" at bounding box center [129, 13] width 16 height 8
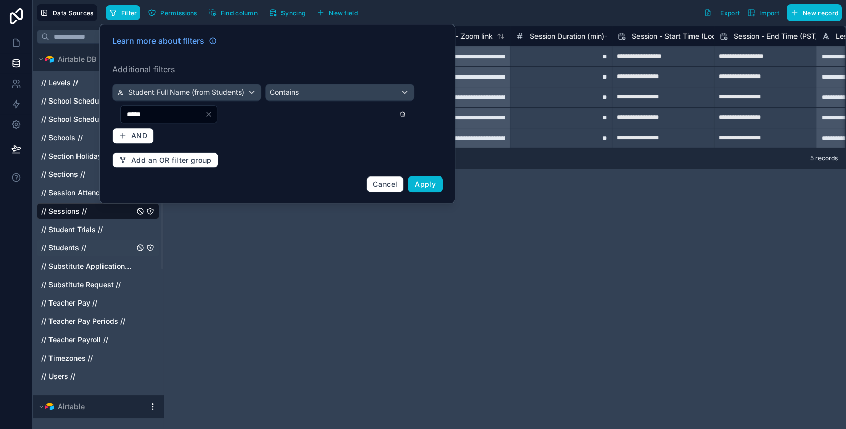
click at [403, 114] on icon at bounding box center [403, 115] width 0 height 2
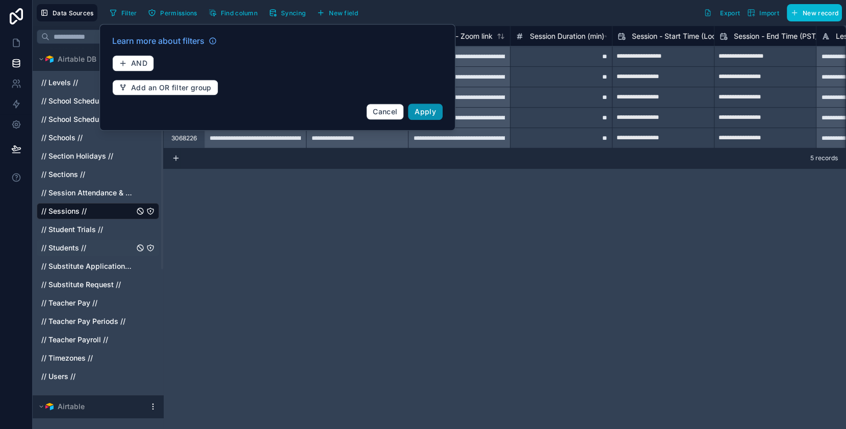
click at [427, 112] on span "Apply" at bounding box center [425, 111] width 21 height 9
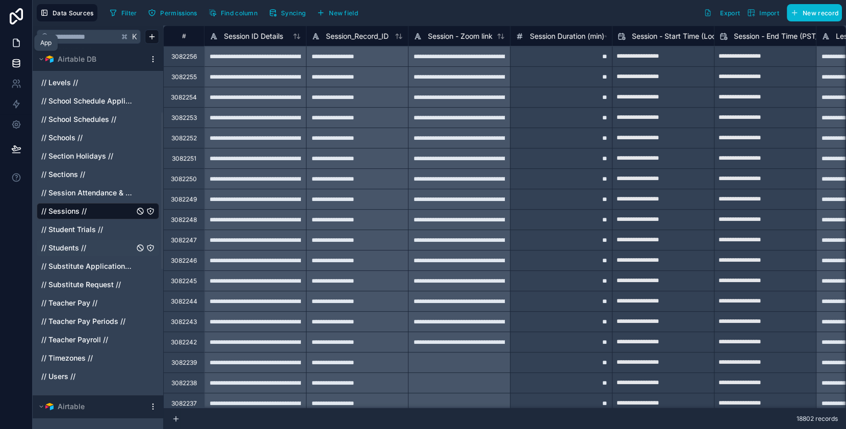
click at [15, 41] on icon at bounding box center [16, 43] width 10 height 10
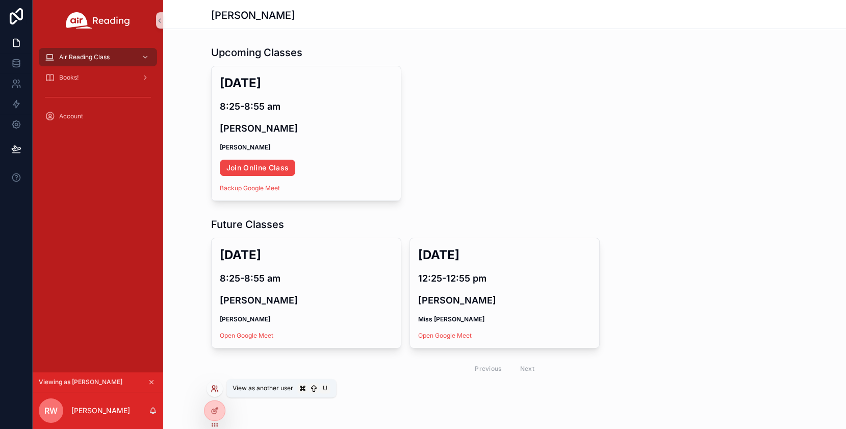
click at [216, 389] on icon at bounding box center [215, 389] width 8 height 8
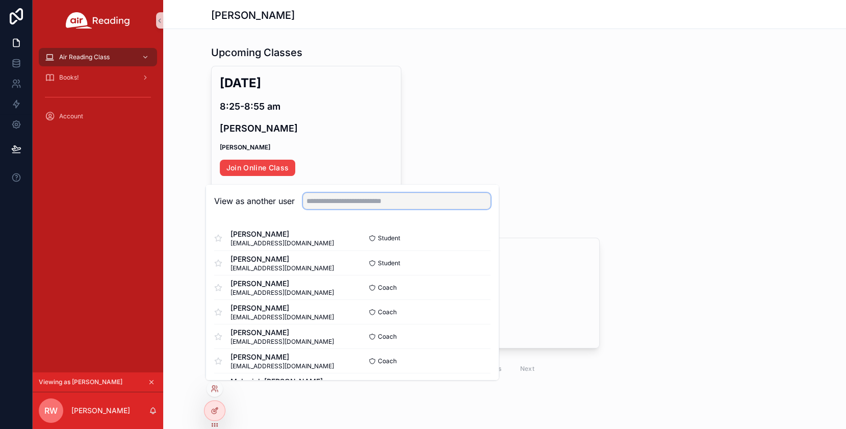
click at [356, 202] on input "text" at bounding box center [397, 201] width 188 height 16
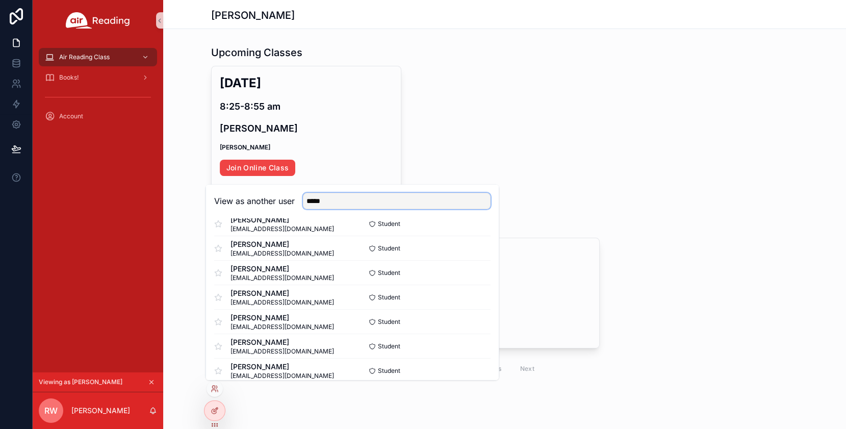
scroll to position [580, 0]
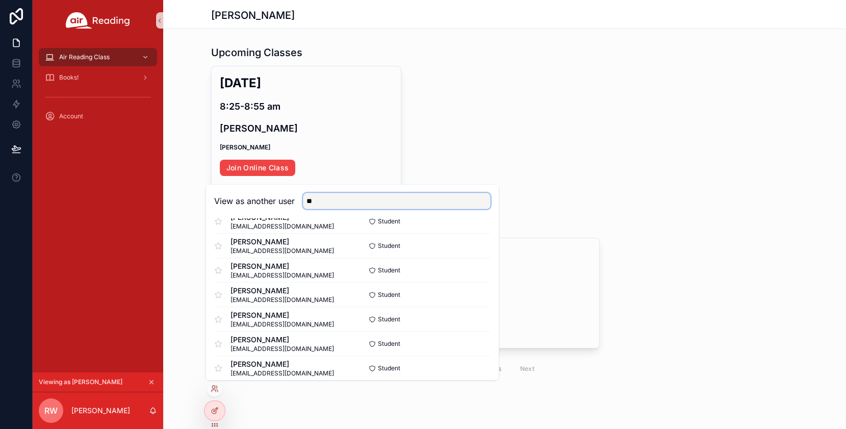
type input "*"
click at [603, 200] on div "Upcoming Classes [DATE] 8:25-8:55 am [PERSON_NAME] [PERSON_NAME] Online Class B…" at bounding box center [504, 123] width 683 height 164
